Goal: Find specific page/section: Find specific page/section

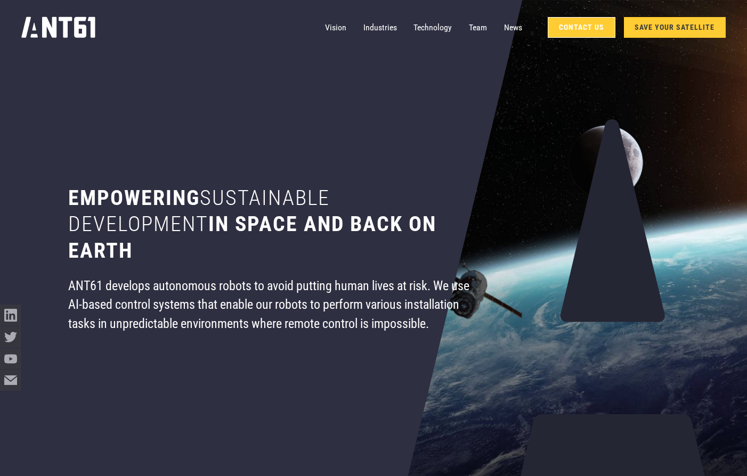
click at [586, 29] on link "Contact Us" at bounding box center [582, 27] width 68 height 21
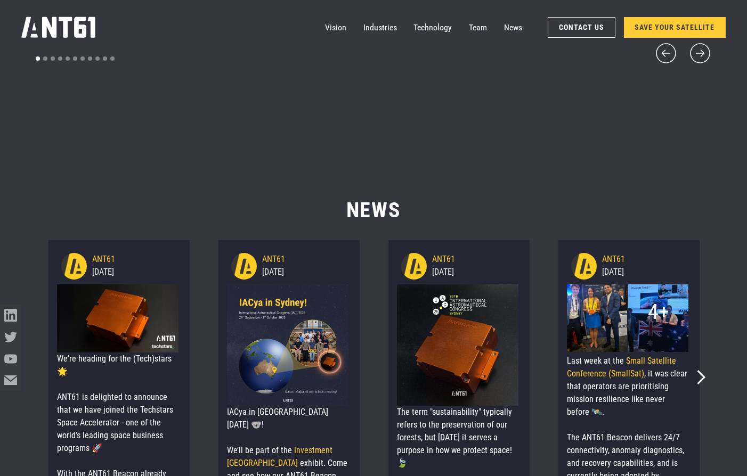
scroll to position [53, 0]
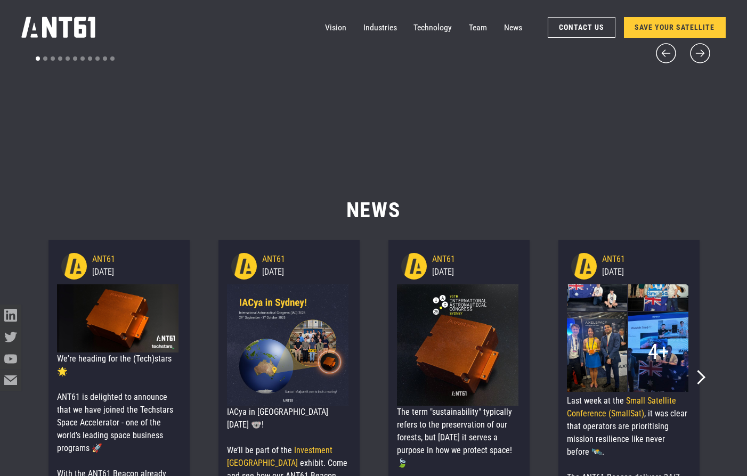
click at [665, 185] on h2 "News" at bounding box center [373, 193] width 679 height 60
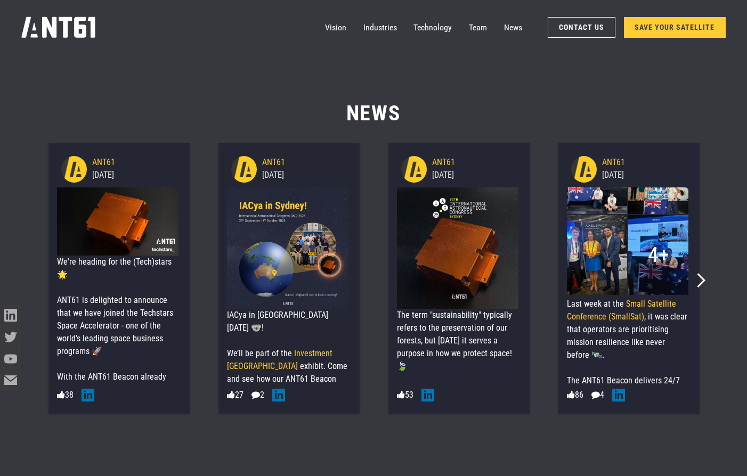
scroll to position [6137, 0]
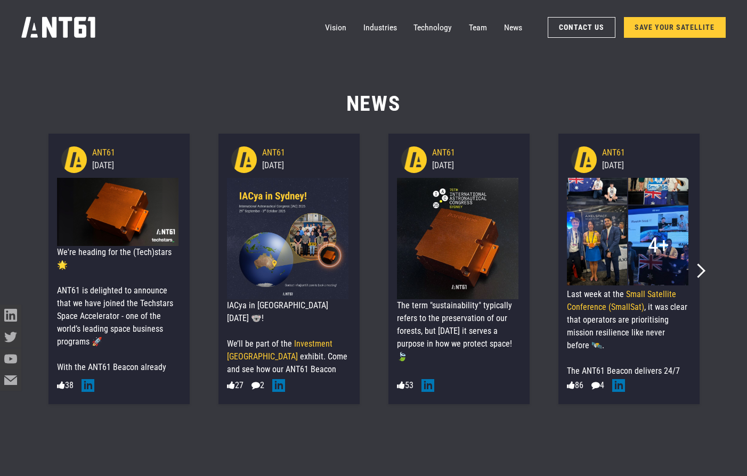
click at [654, 28] on link "SAVE YOUR SATELLITE" at bounding box center [675, 27] width 102 height 21
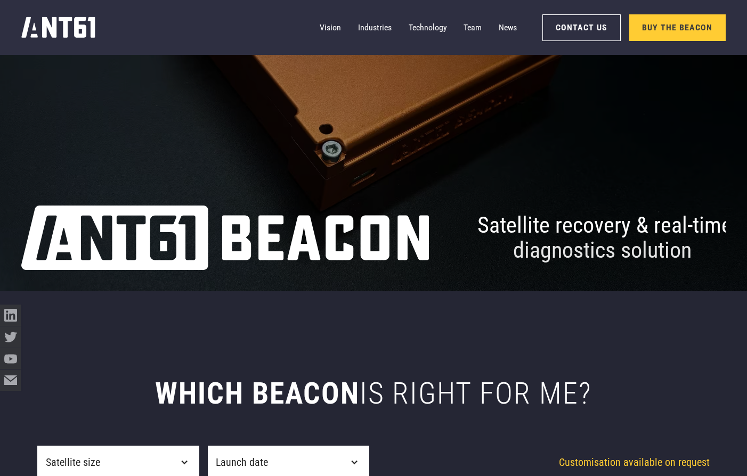
scroll to position [107, 0]
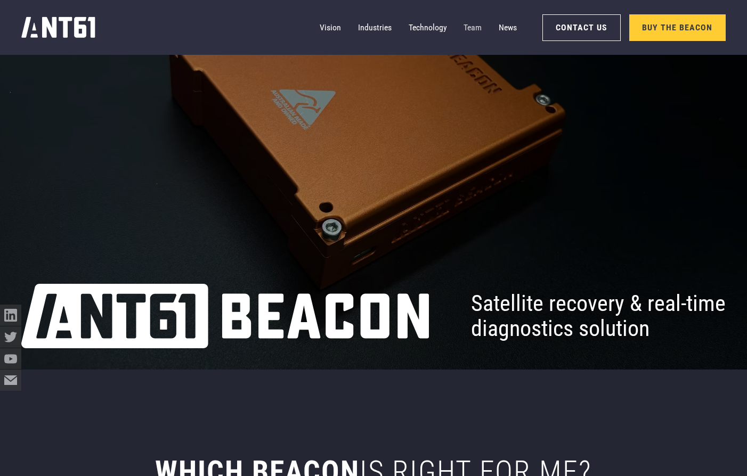
click at [477, 27] on link "Team" at bounding box center [473, 27] width 18 height 21
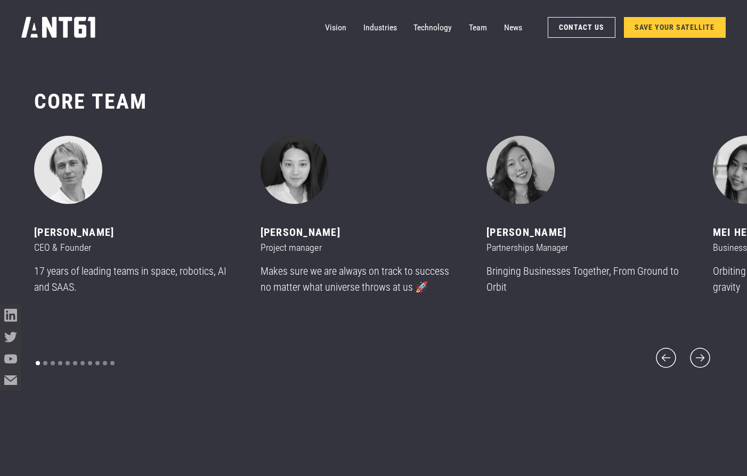
scroll to position [5717, 0]
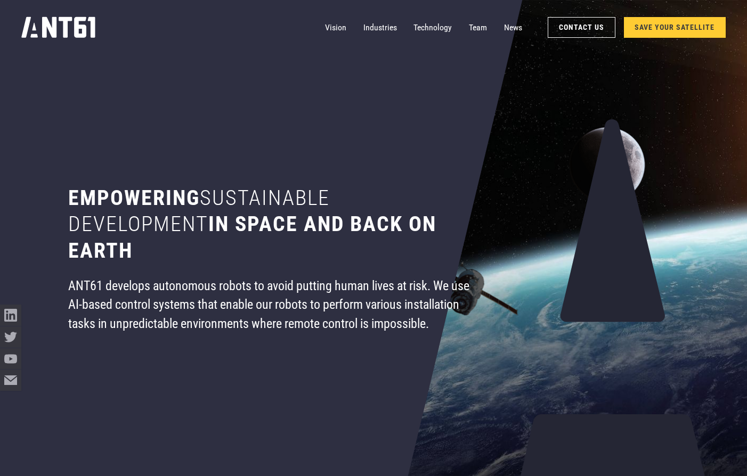
click at [571, 29] on link "Contact Us" at bounding box center [582, 27] width 68 height 21
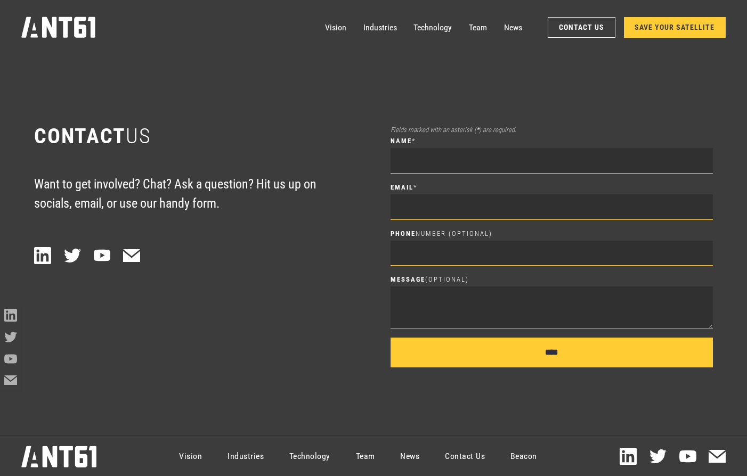
scroll to position [6617, 0]
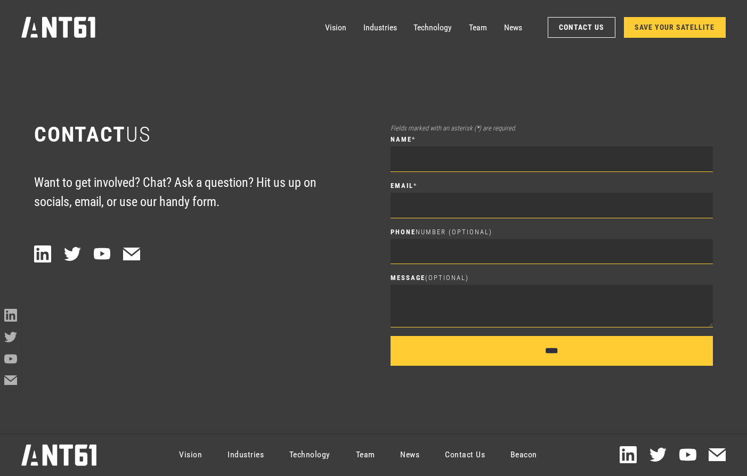
click at [458, 455] on link "Contact Us" at bounding box center [465, 455] width 66 height 38
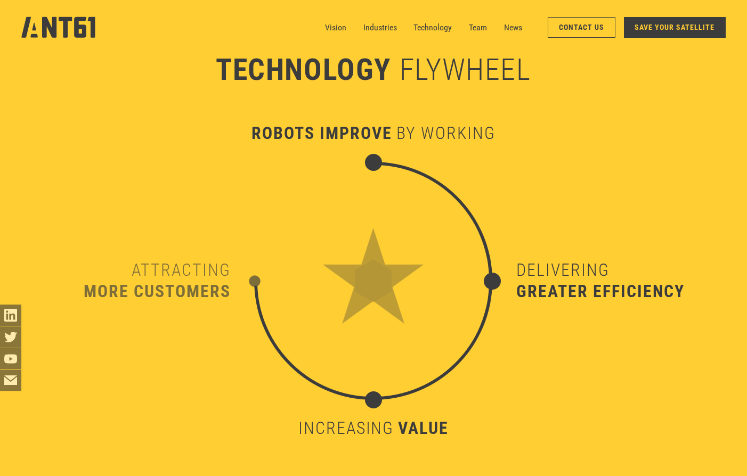
scroll to position [4483, 0]
click at [337, 29] on link "Vision" at bounding box center [335, 27] width 21 height 21
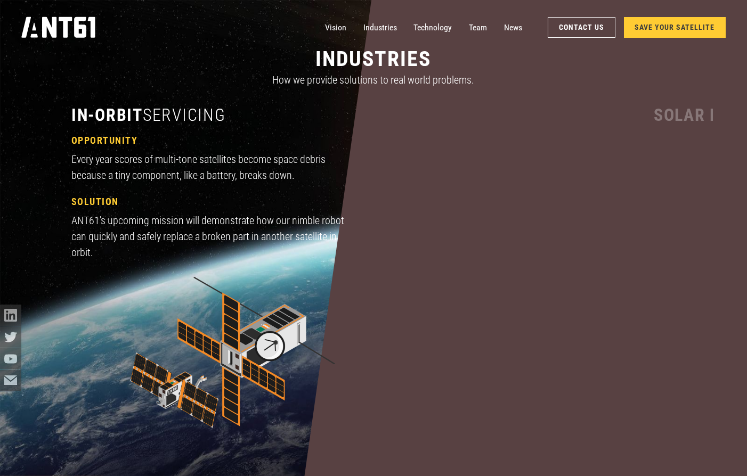
scroll to position [1013, 0]
